Goal: Navigation & Orientation: Find specific page/section

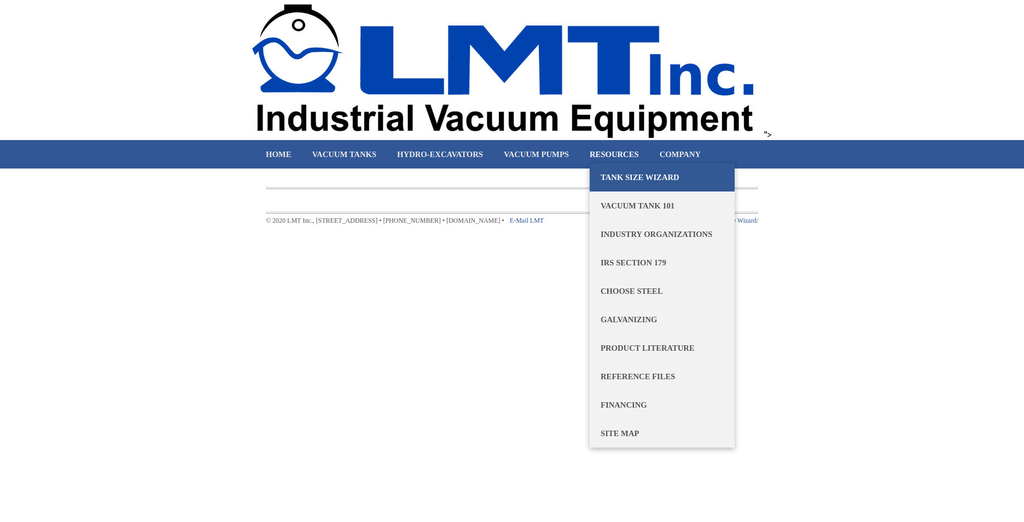
click at [625, 173] on link "Tank Size Wizard" at bounding box center [662, 177] width 145 height 28
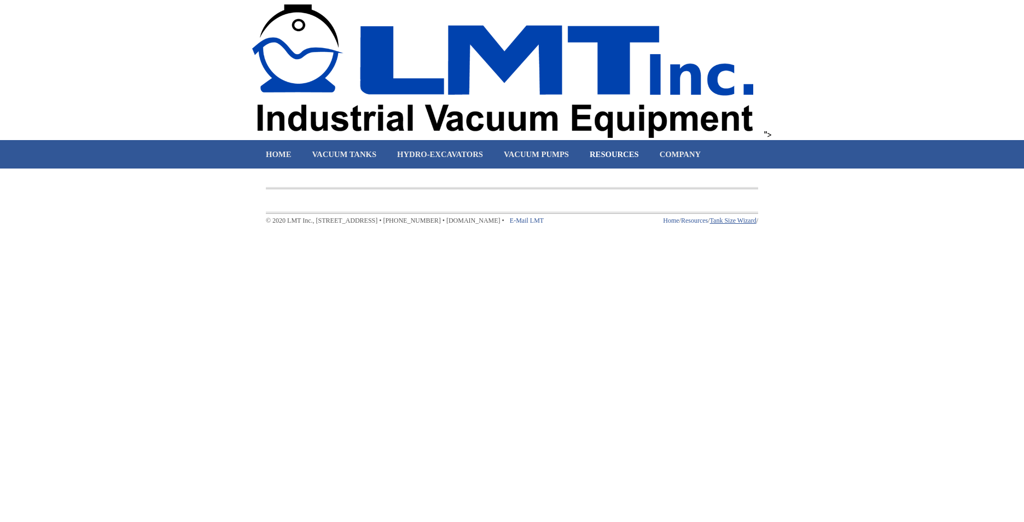
click at [723, 221] on link "Tank Size Wizard" at bounding box center [733, 221] width 46 height 8
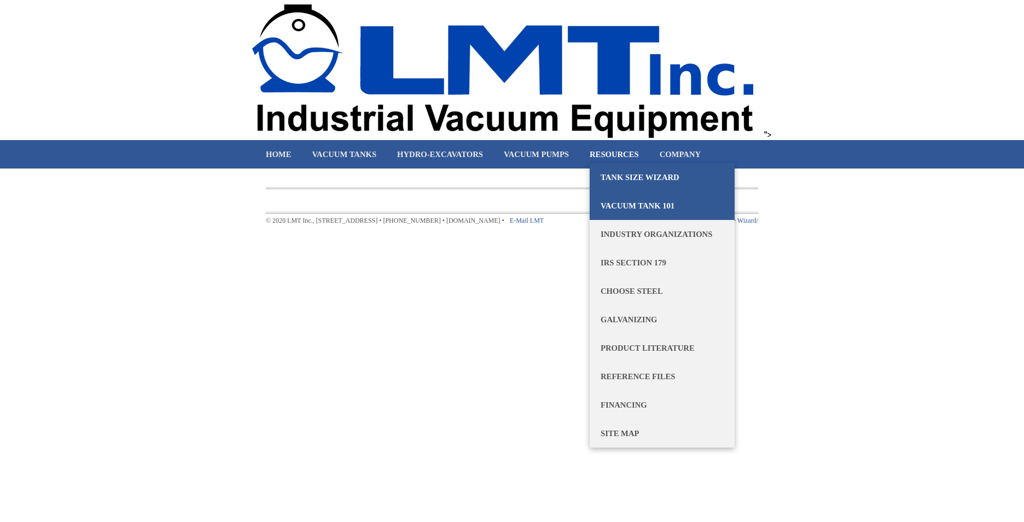
click at [623, 208] on link "Vacuum Tank 101" at bounding box center [662, 205] width 145 height 28
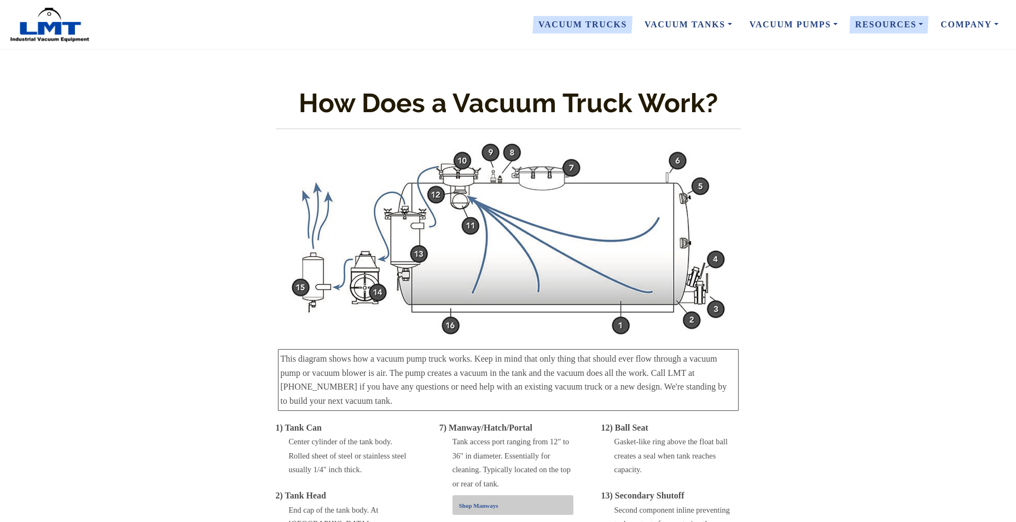
click at [574, 28] on link "Vacuum Trucks" at bounding box center [583, 24] width 106 height 23
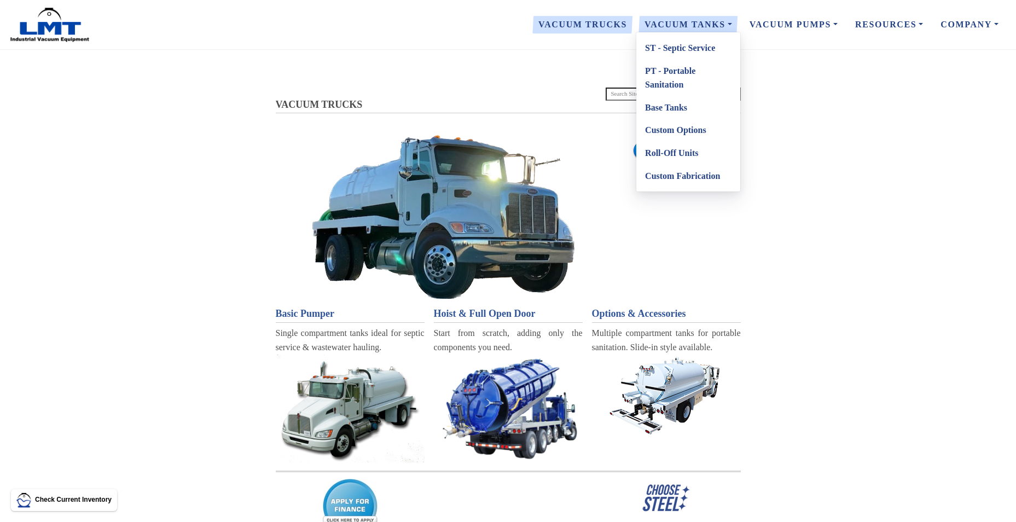
click at [669, 106] on link "Base Tanks" at bounding box center [688, 107] width 104 height 23
